Goal: Task Accomplishment & Management: Use online tool/utility

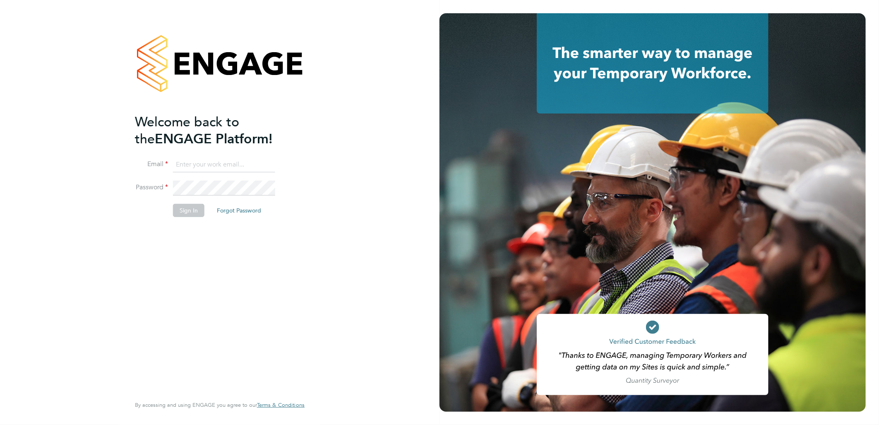
type input "[PERSON_NAME][EMAIL_ADDRESS][PERSON_NAME][DOMAIN_NAME]"
click at [191, 212] on button "Sign In" at bounding box center [188, 210] width 31 height 13
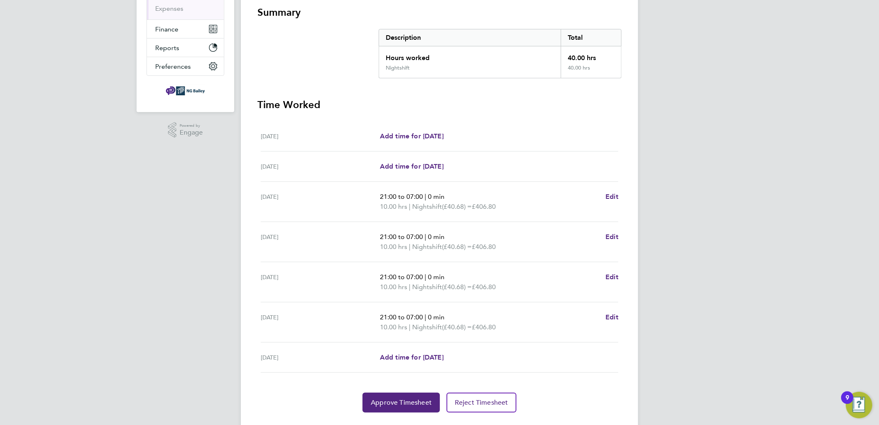
scroll to position [169, 0]
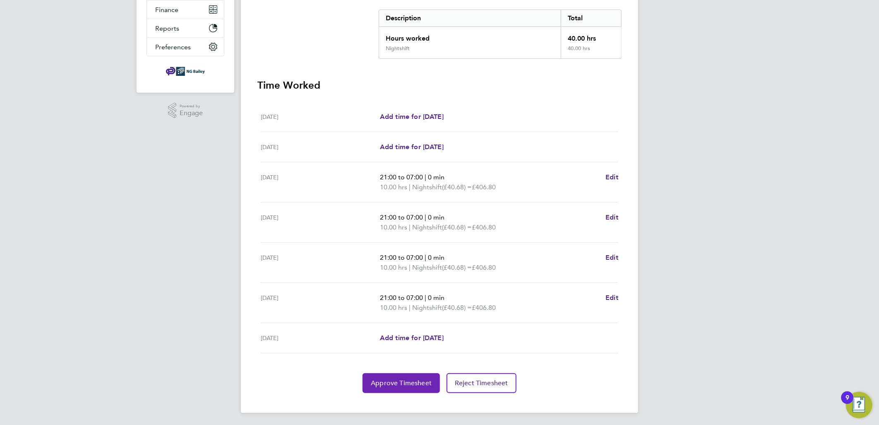
click at [398, 379] on span "Approve Timesheet" at bounding box center [401, 383] width 61 height 8
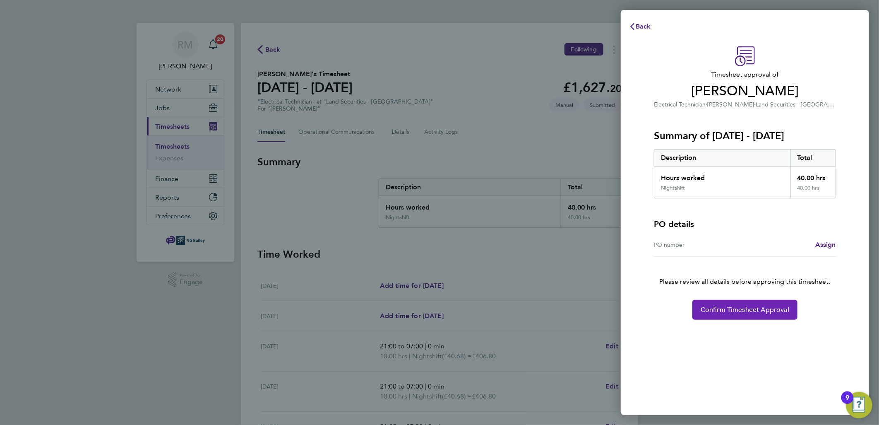
click at [721, 310] on span "Confirm Timesheet Approval" at bounding box center [745, 309] width 89 height 8
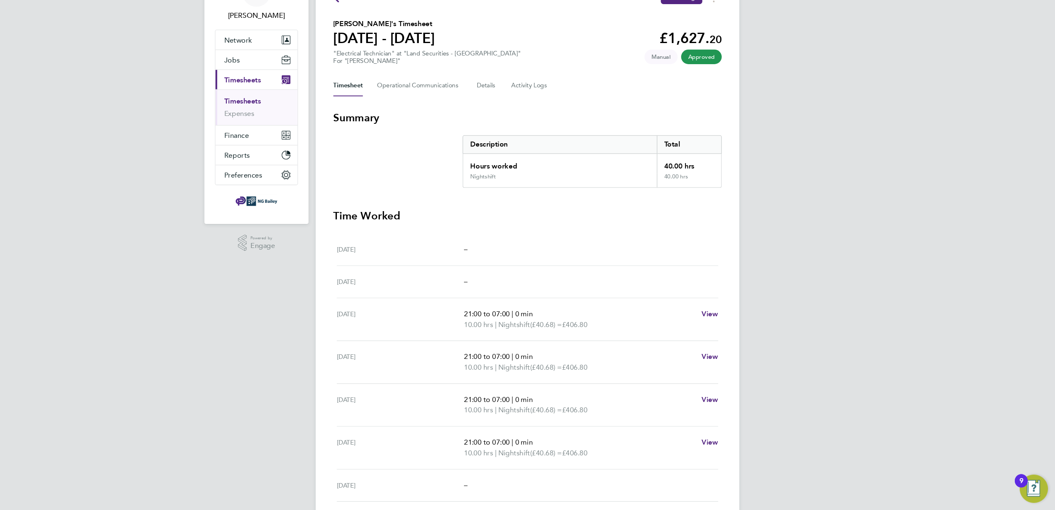
scroll to position [52, 0]
